Goal: Task Accomplishment & Management: Use online tool/utility

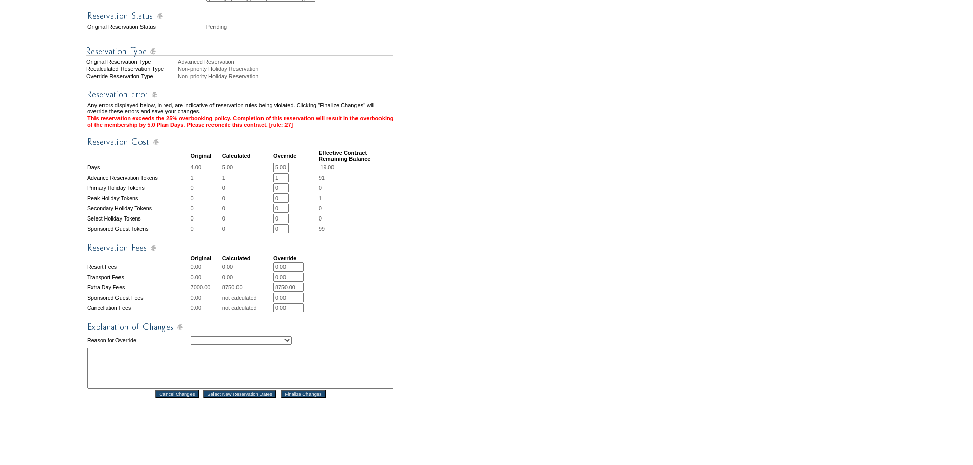
scroll to position [376, 0]
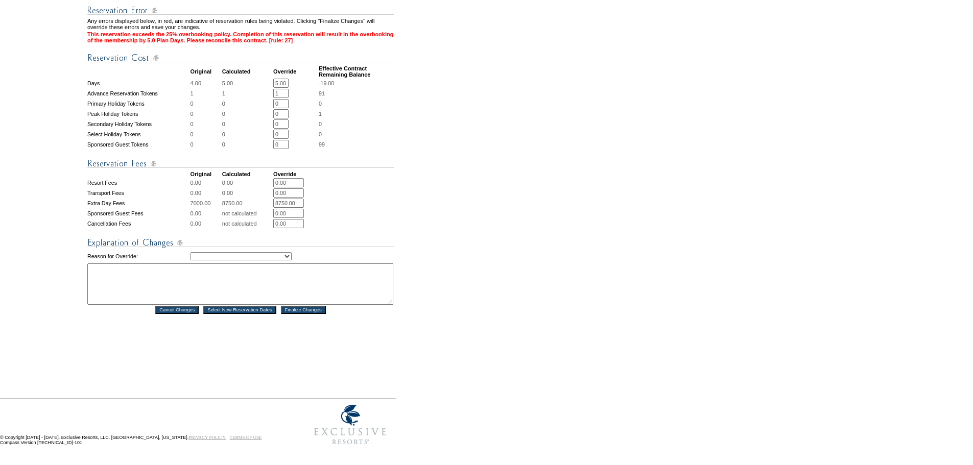
click at [311, 306] on input "Finalize Changes" at bounding box center [303, 310] width 45 height 8
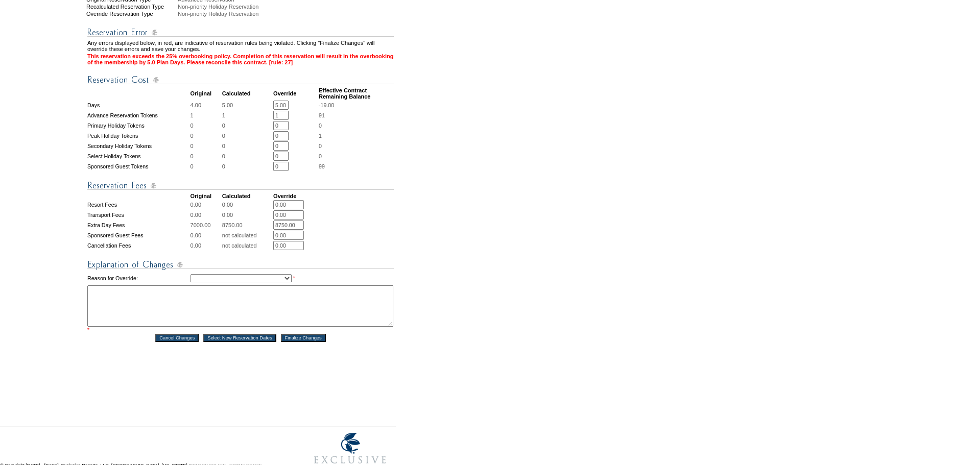
scroll to position [358, 0]
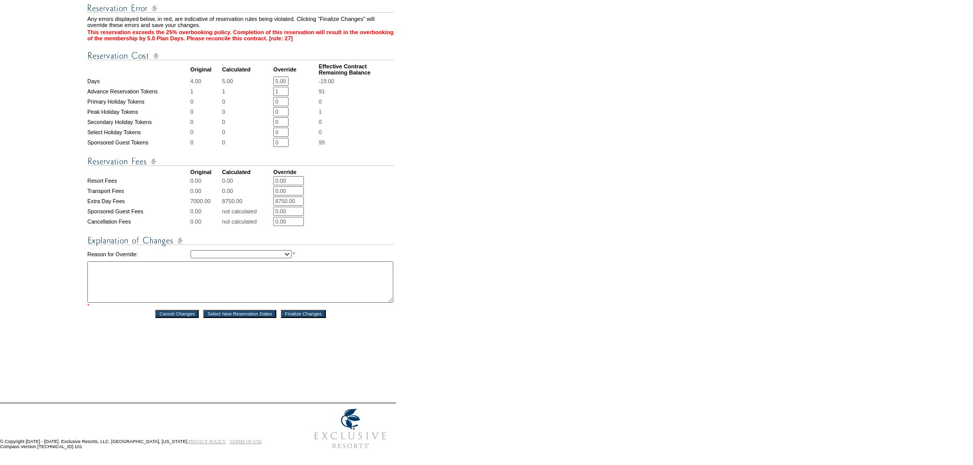
click at [303, 206] on input "8750.00" at bounding box center [288, 201] width 31 height 9
type input "0"
click at [232, 258] on select "Creating Continuous Stay Days Rebooked After Cancellation Editing Occupant Expe…" at bounding box center [240, 254] width 101 height 8
select select "1043"
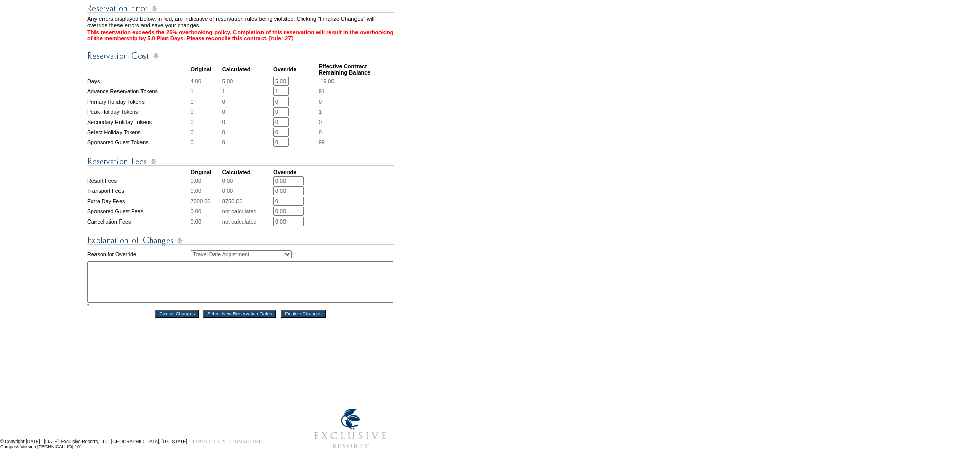
click at [190, 258] on select "Creating Continuous Stay Days Rebooked After Cancellation Editing Occupant Expe…" at bounding box center [240, 254] width 101 height 8
click at [207, 303] on textarea at bounding box center [240, 281] width 306 height 41
type textarea "requested via phone-LC"
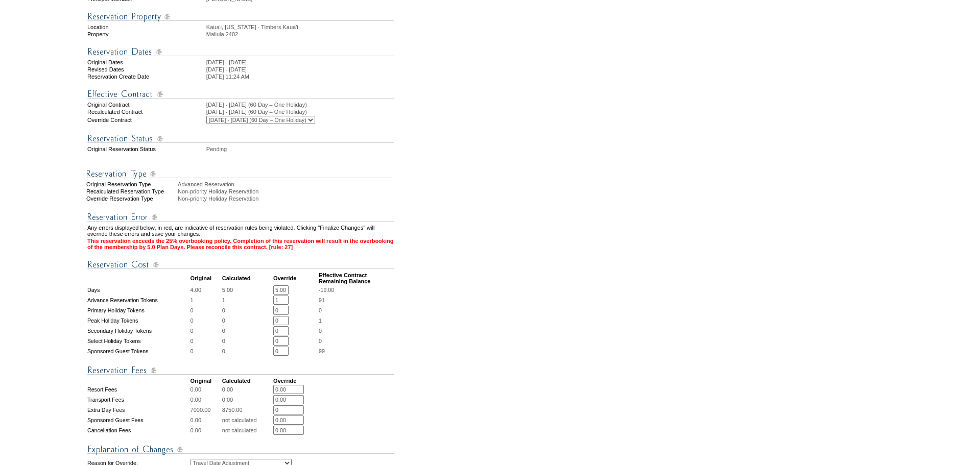
scroll to position [0, 0]
